Goal: Find specific page/section: Find specific page/section

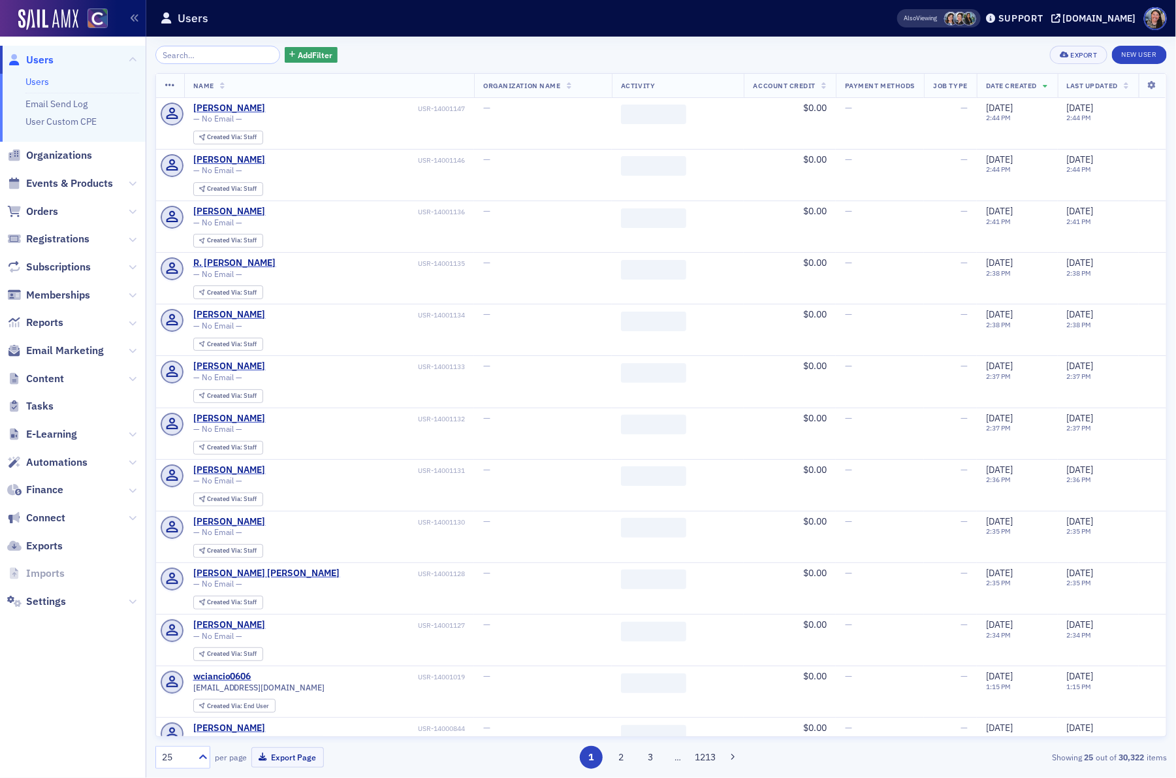
click at [78, 170] on span "Events & Products" at bounding box center [73, 184] width 146 height 28
click at [78, 187] on span "Events & Products" at bounding box center [69, 183] width 87 height 14
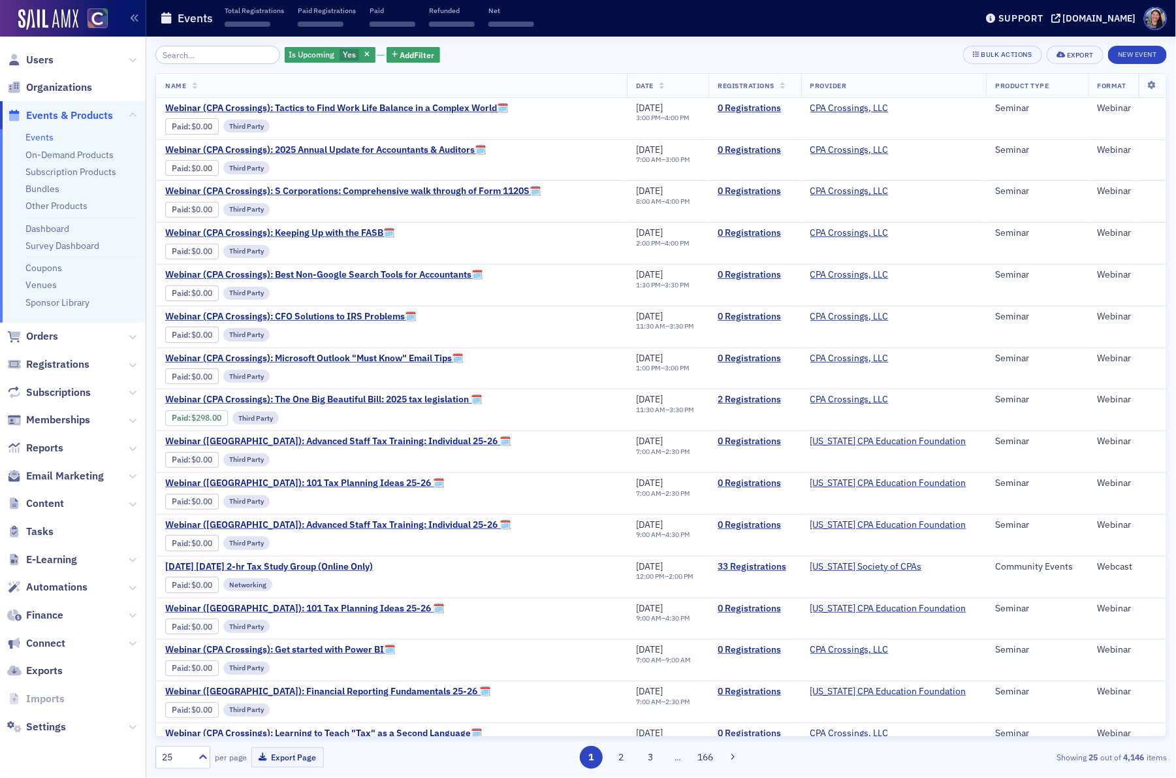
click at [210, 56] on input "search" at bounding box center [217, 55] width 125 height 18
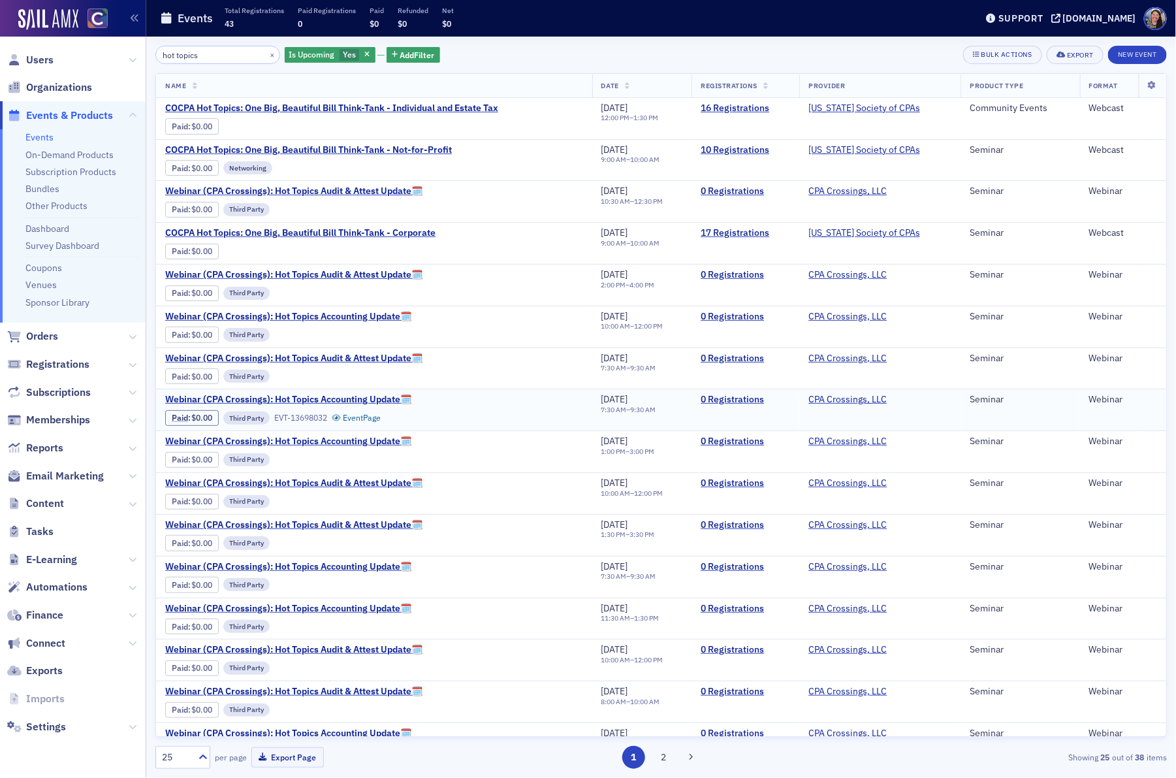
type input "hot topics"
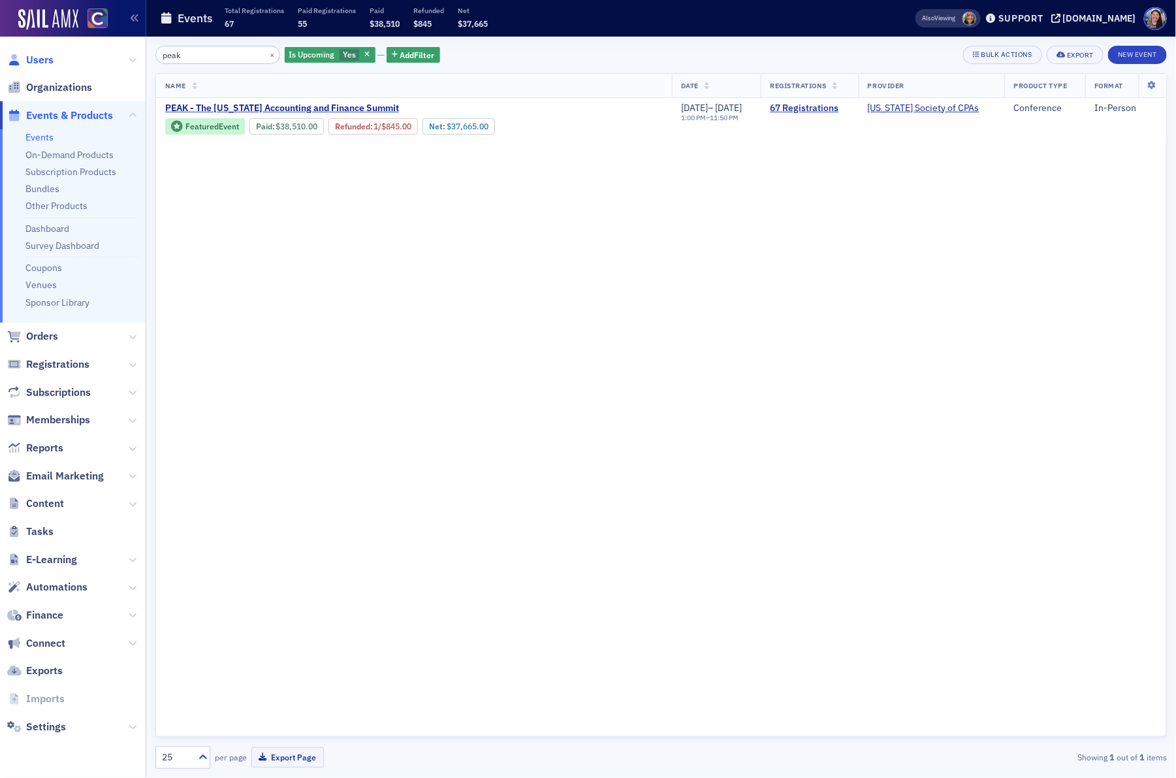
click at [39, 56] on span "Users" at bounding box center [39, 60] width 27 height 14
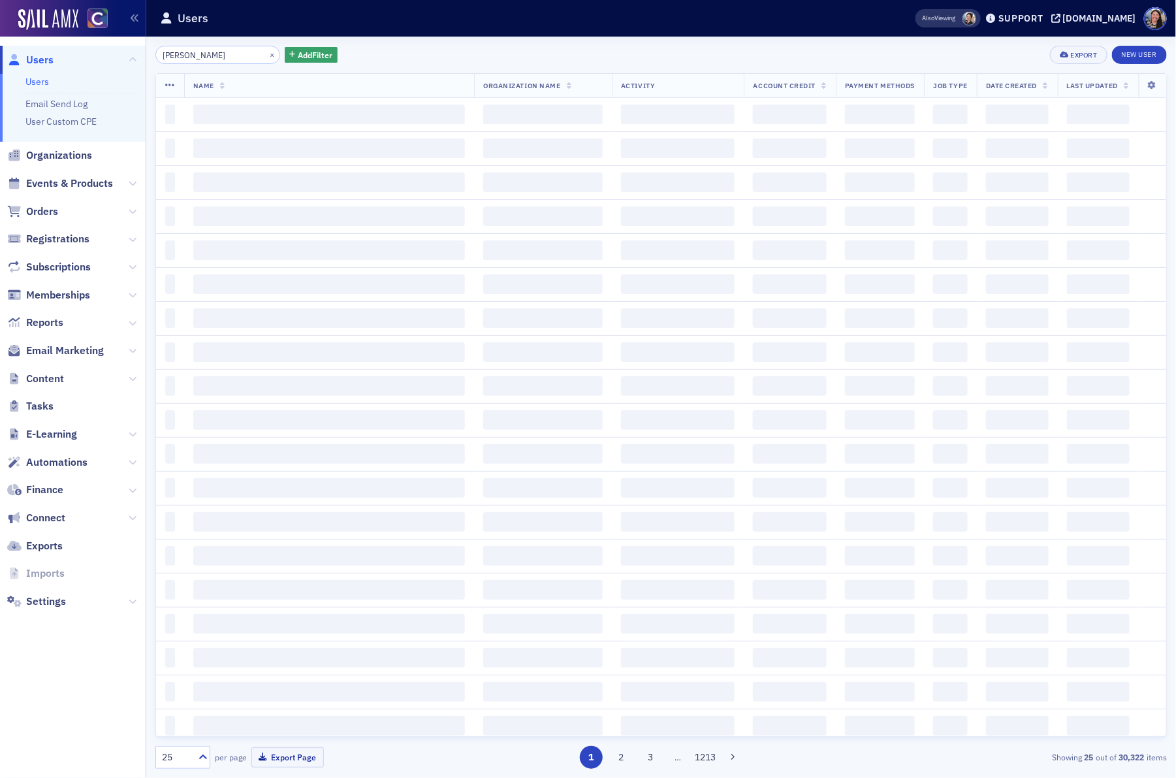
type input "ann eldridge"
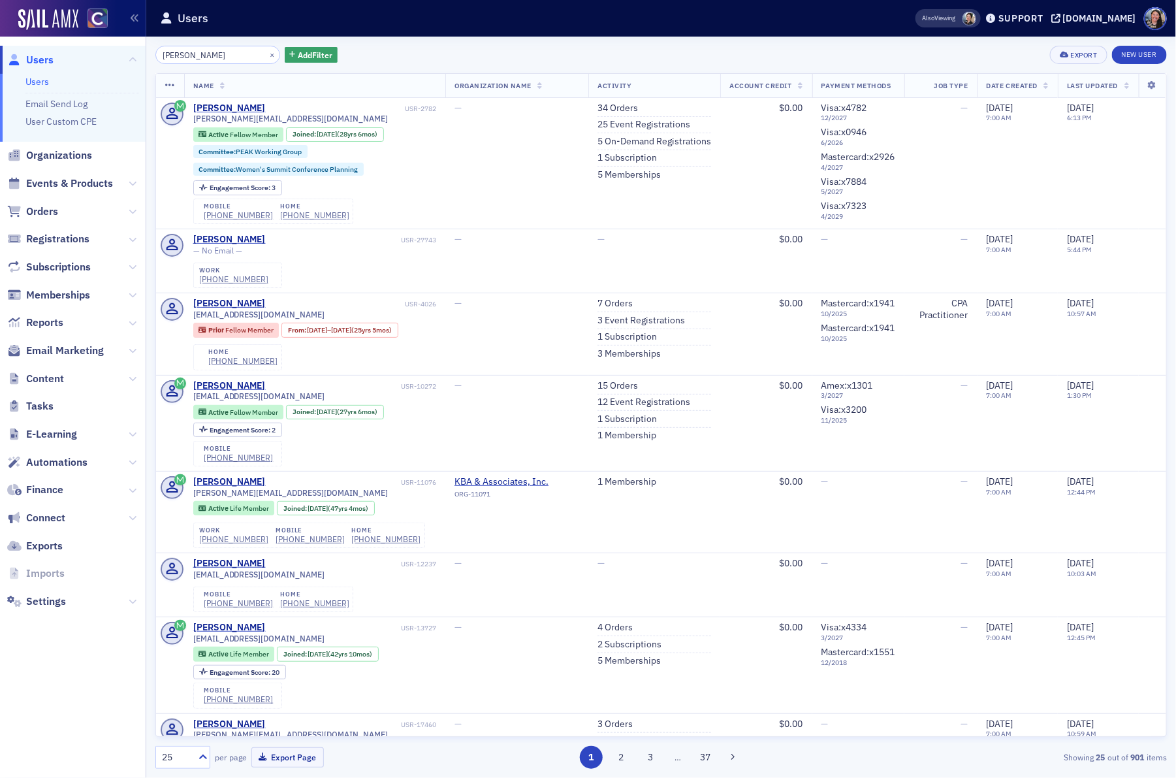
drag, startPoint x: 223, startPoint y: 54, endPoint x: 40, endPoint y: 35, distance: 184.4
click at [40, 35] on div "Users Users Email Send Log User Custom CPE Organizations Events & Products Orde…" at bounding box center [588, 389] width 1176 height 778
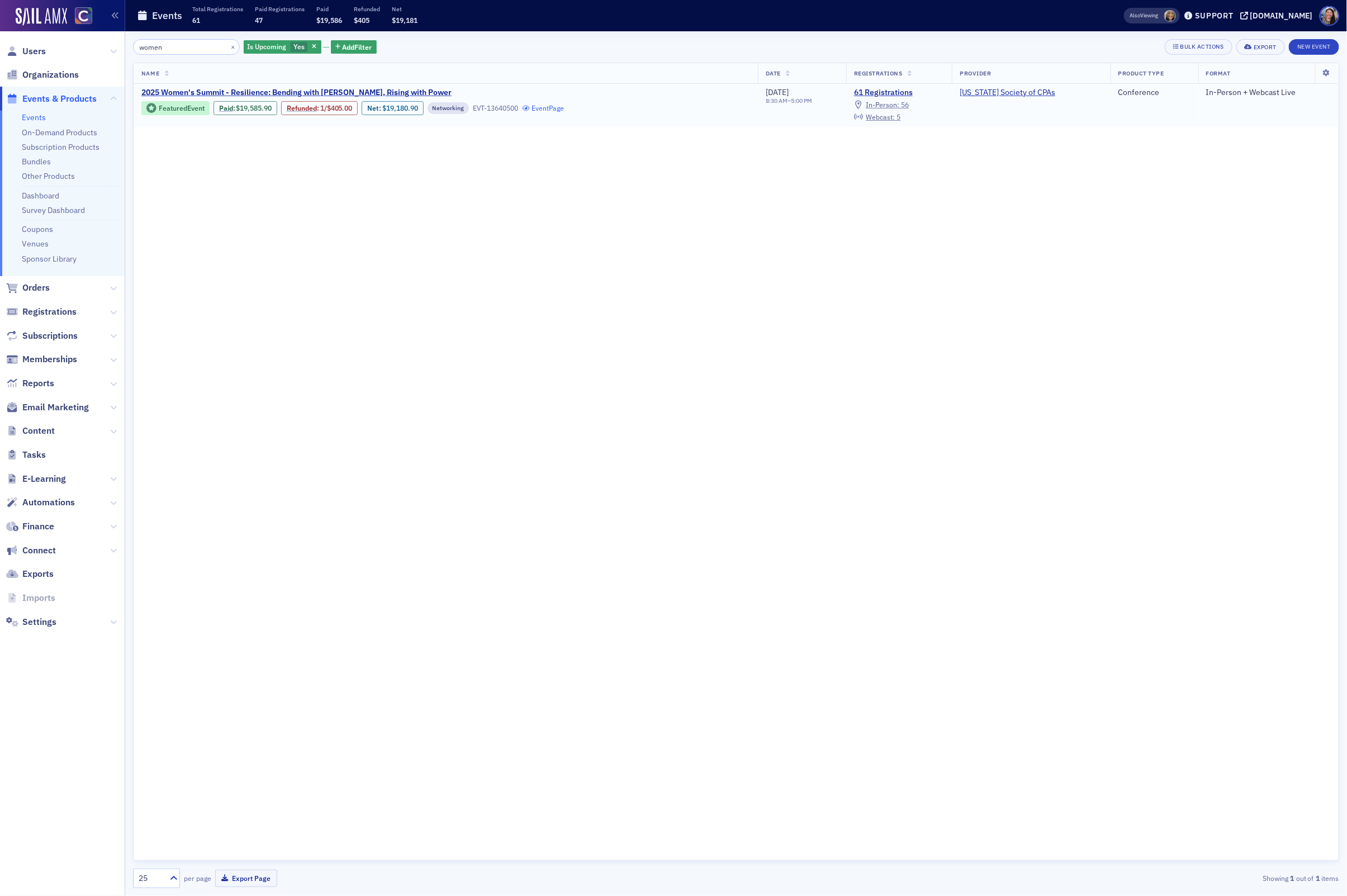
click at [561, 107] on link "Event Page" at bounding box center [543, 108] width 43 height 9
